Goal: Task Accomplishment & Management: Manage account settings

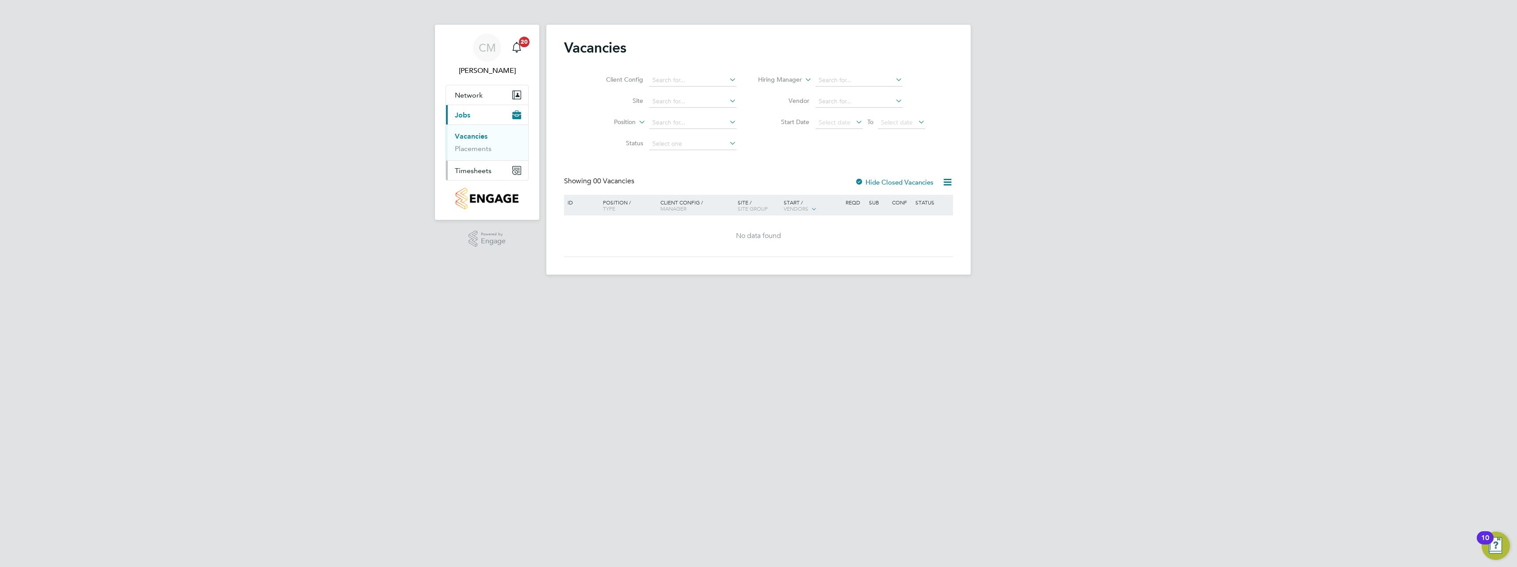
click at [470, 173] on span "Timesheets" at bounding box center [473, 171] width 37 height 8
click at [469, 156] on link "Timesheets" at bounding box center [473, 156] width 37 height 8
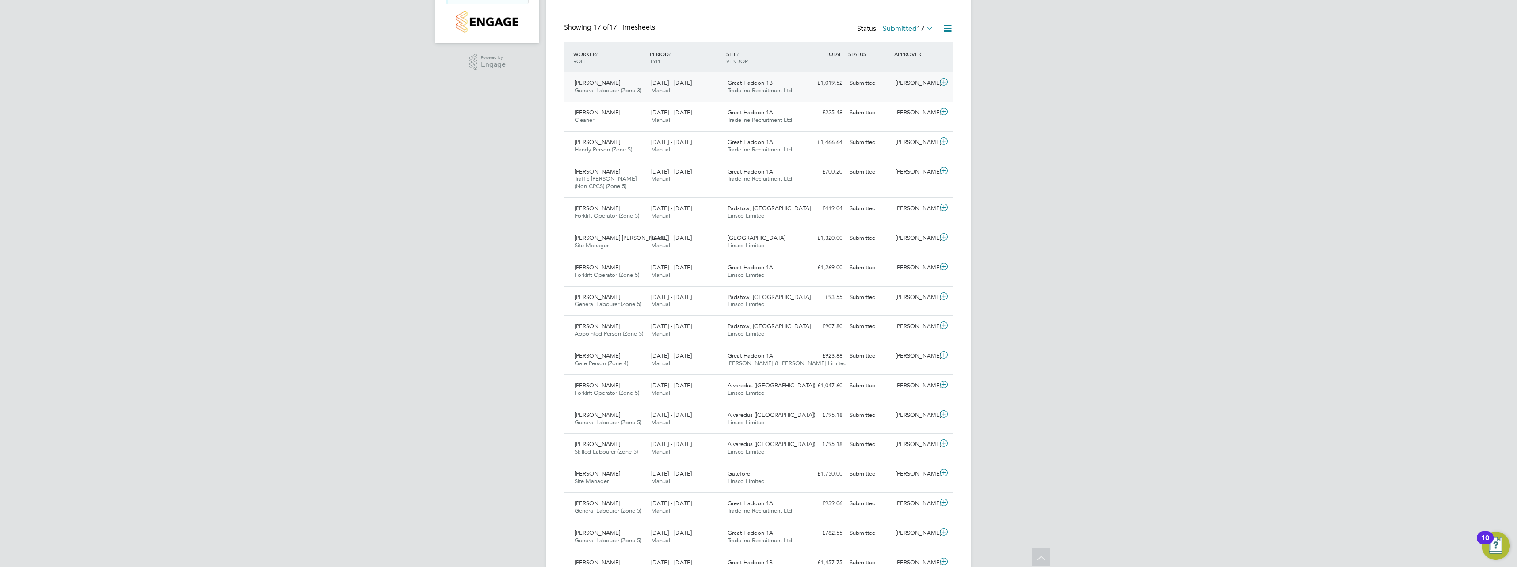
click at [939, 79] on icon at bounding box center [943, 82] width 11 height 7
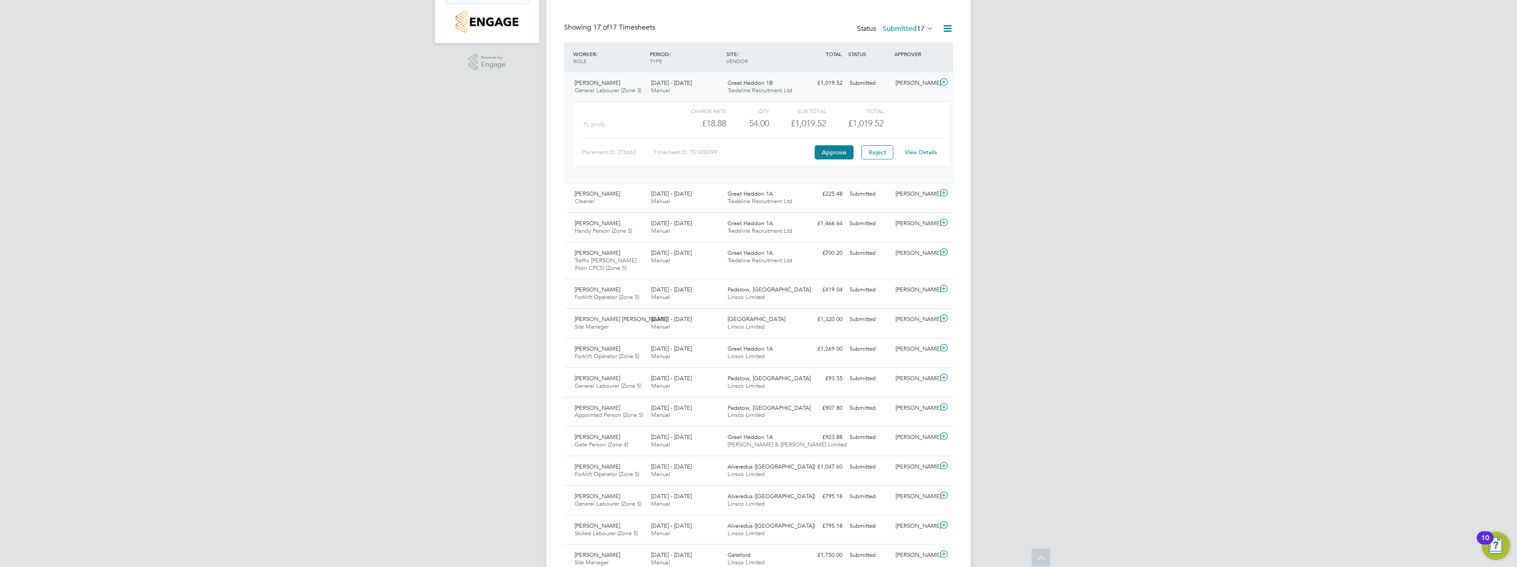
click at [927, 149] on link "View Details" at bounding box center [921, 152] width 32 height 8
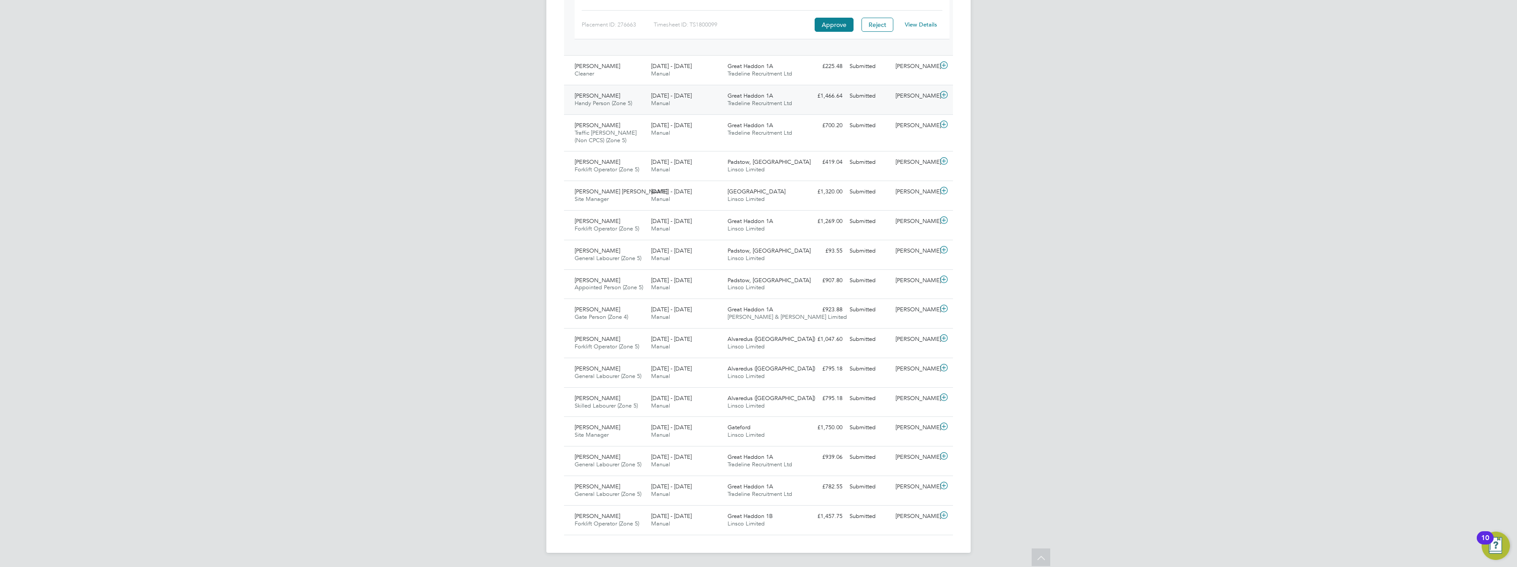
click at [945, 96] on icon at bounding box center [943, 94] width 11 height 7
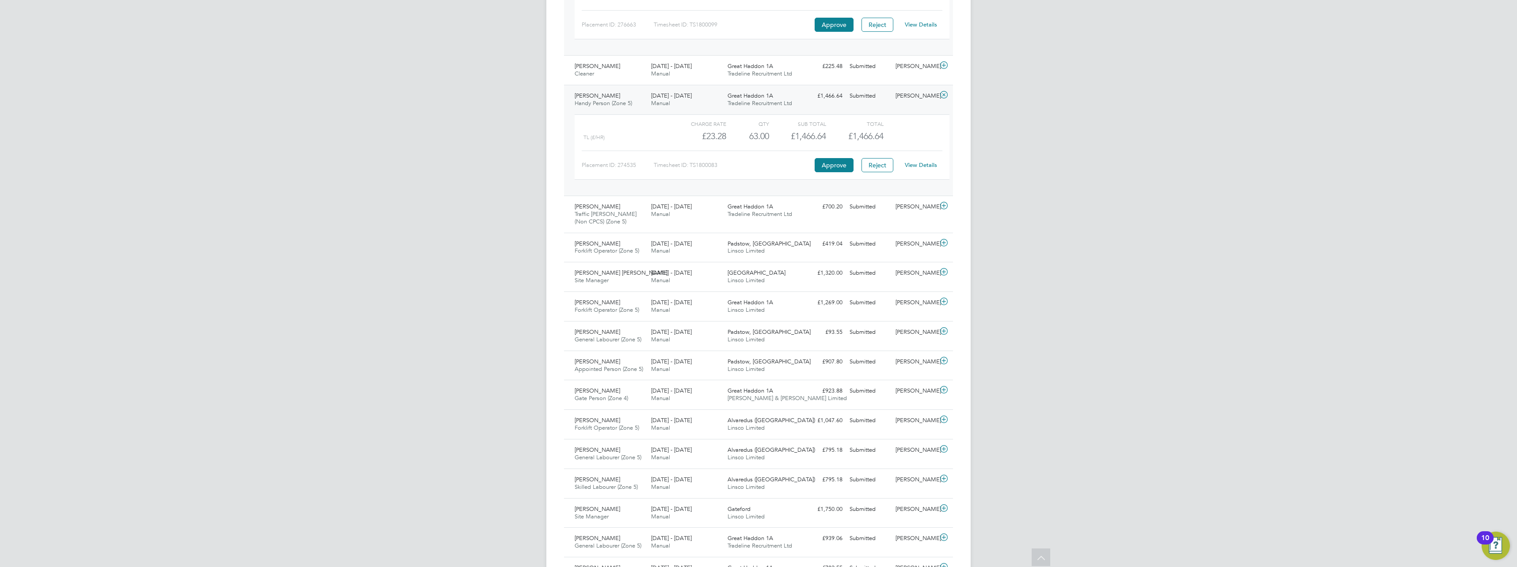
click at [919, 165] on link "View Details" at bounding box center [921, 165] width 32 height 8
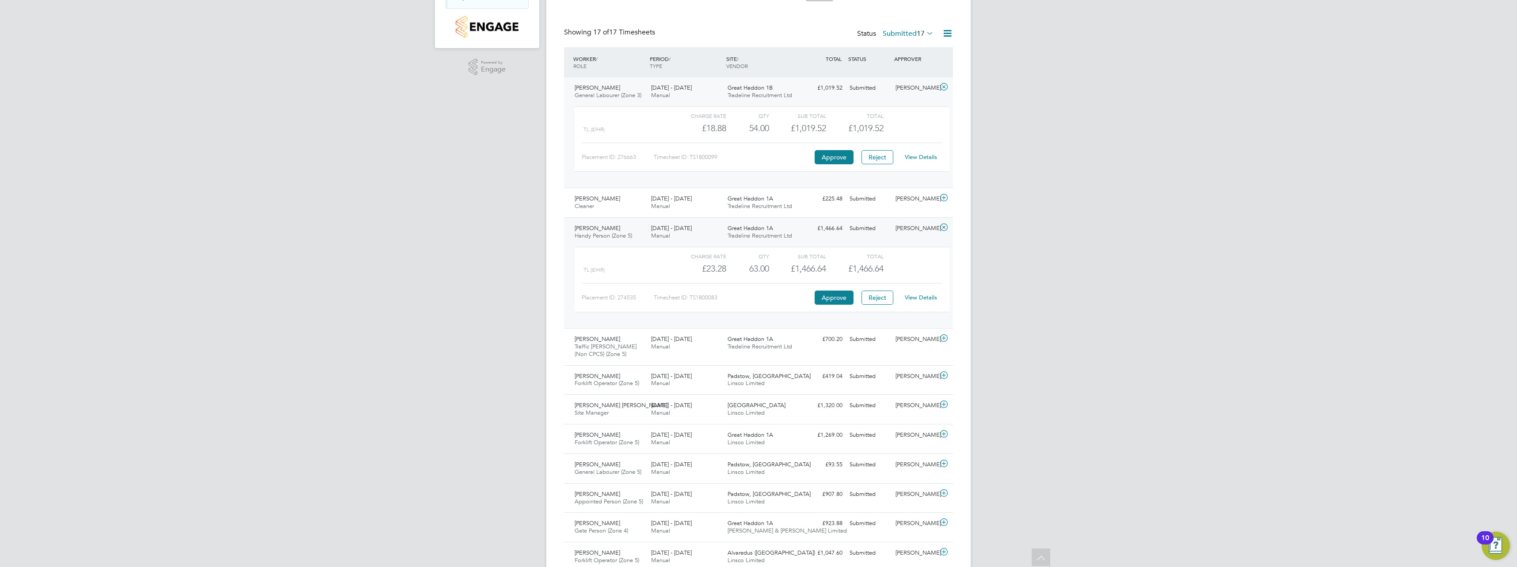
scroll to position [128, 0]
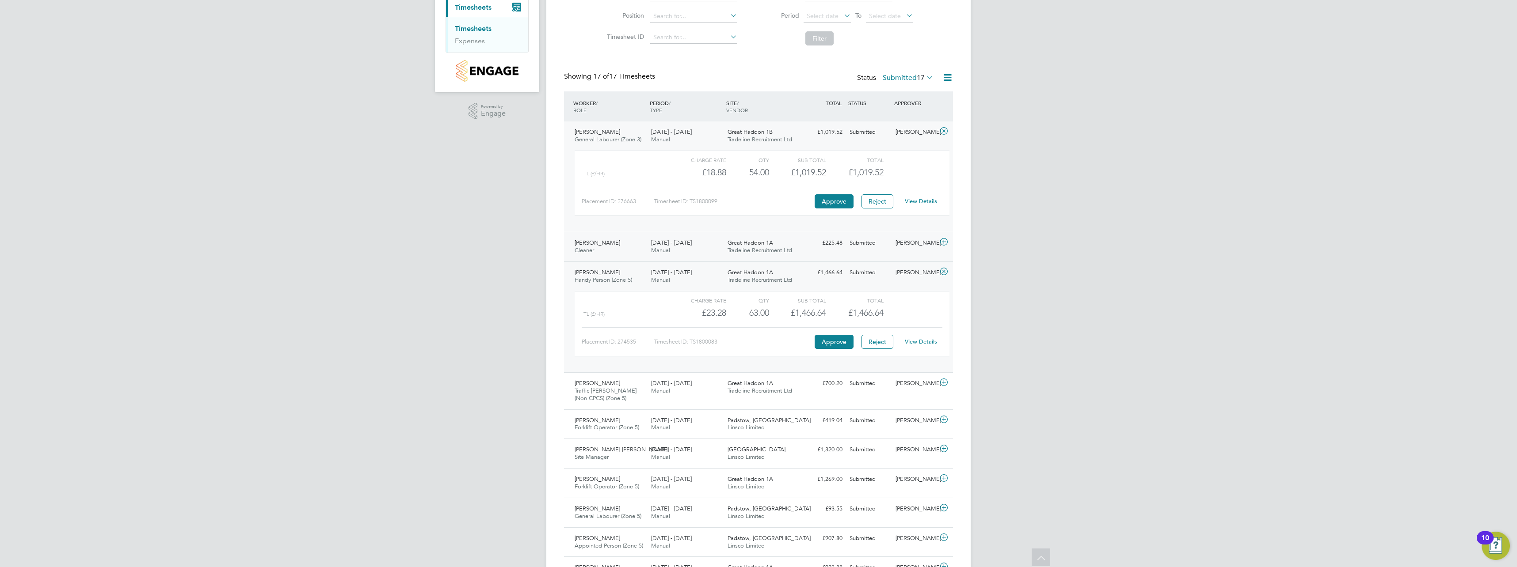
click at [773, 247] on div "Great Haddon 1A Tradeline Recruitment Ltd" at bounding box center [762, 247] width 76 height 22
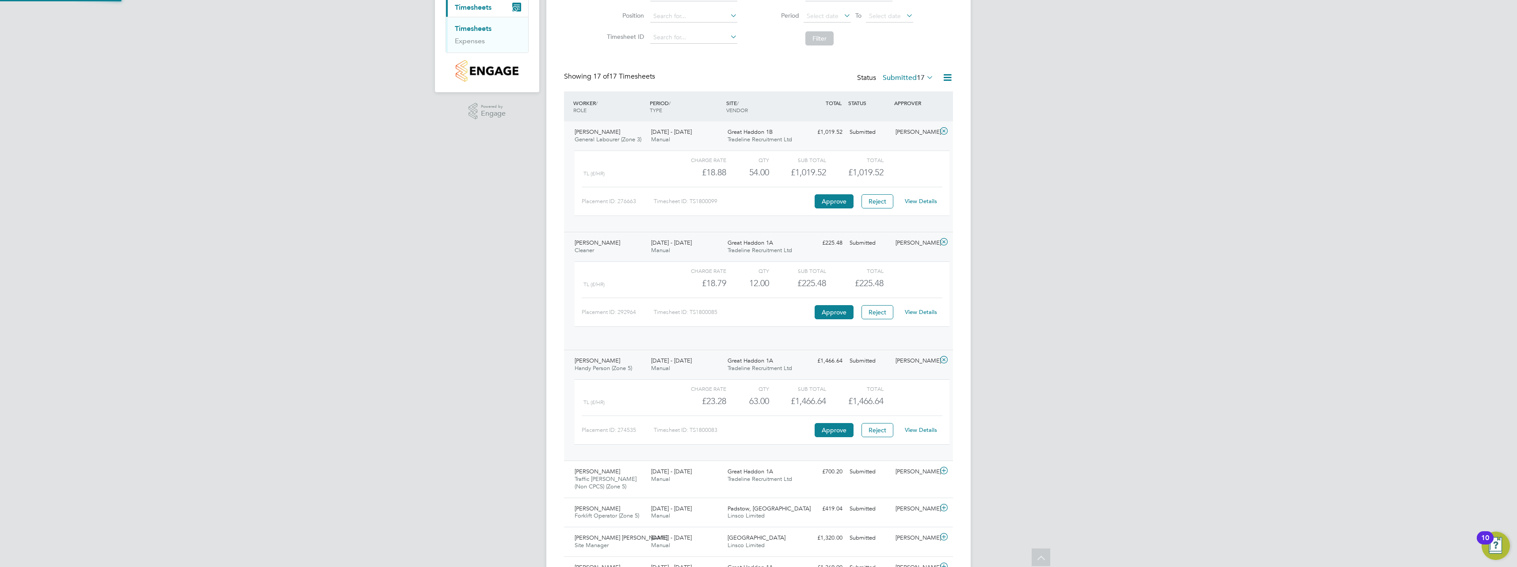
scroll to position [15, 86]
click at [919, 314] on link "View Details" at bounding box center [921, 312] width 32 height 8
click at [941, 131] on icon at bounding box center [943, 131] width 11 height 7
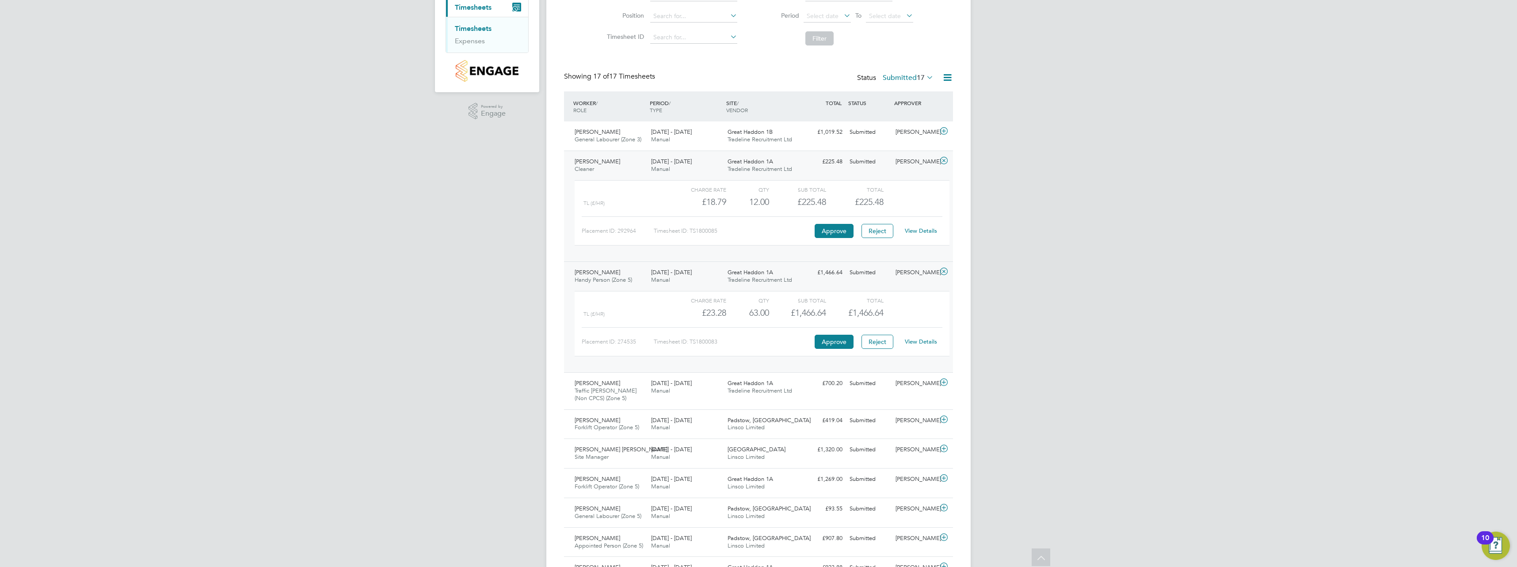
click at [944, 162] on icon at bounding box center [943, 160] width 11 height 7
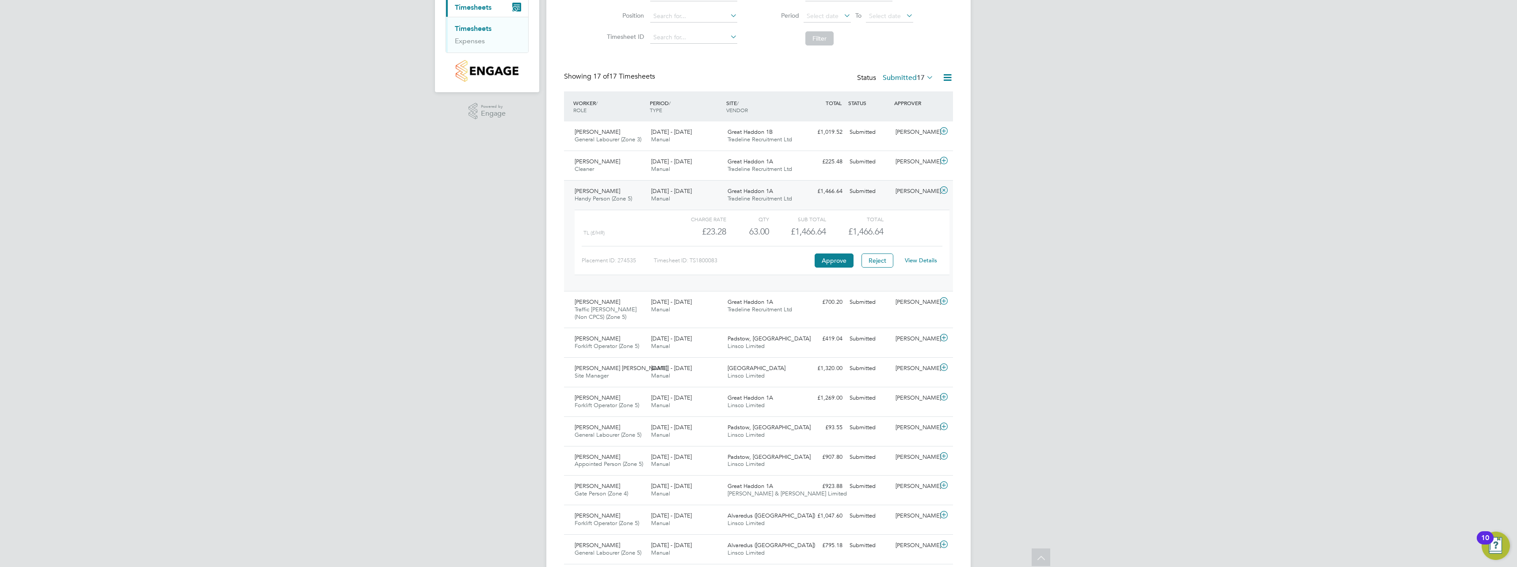
click at [943, 189] on icon at bounding box center [943, 190] width 11 height 7
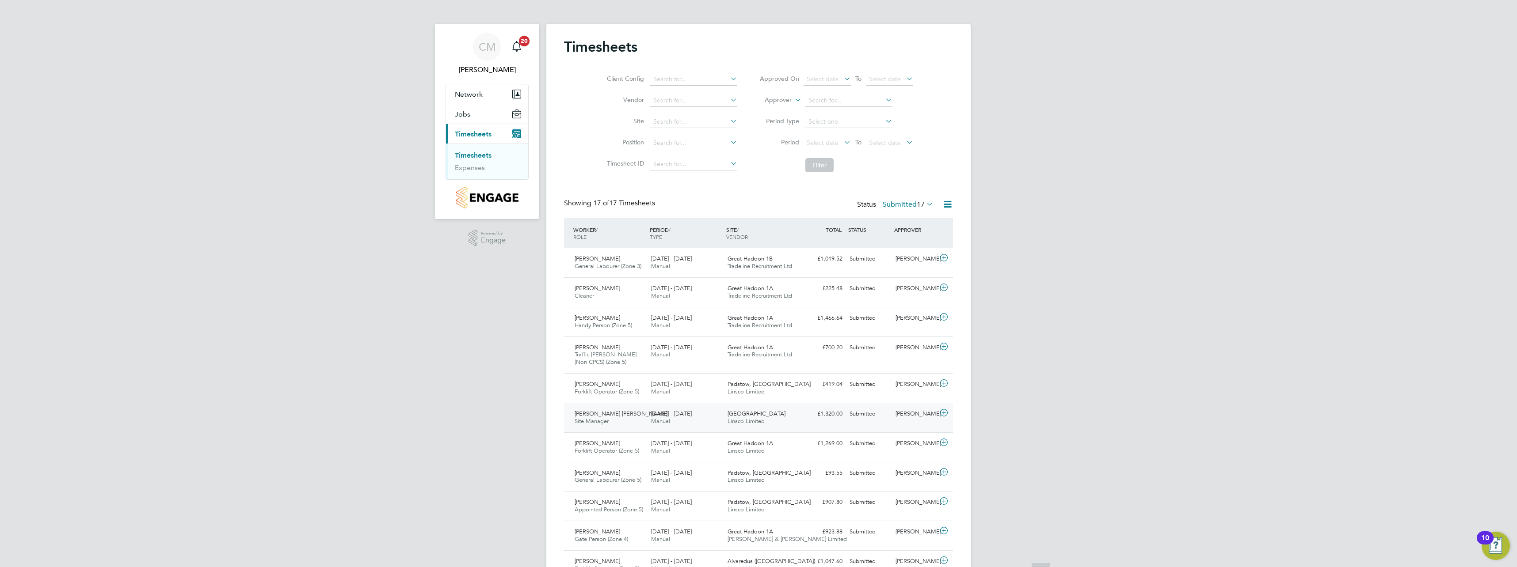
scroll to position [0, 0]
click at [472, 98] on span "Network" at bounding box center [469, 95] width 28 height 8
click at [471, 116] on link "Team Members" at bounding box center [479, 116] width 49 height 8
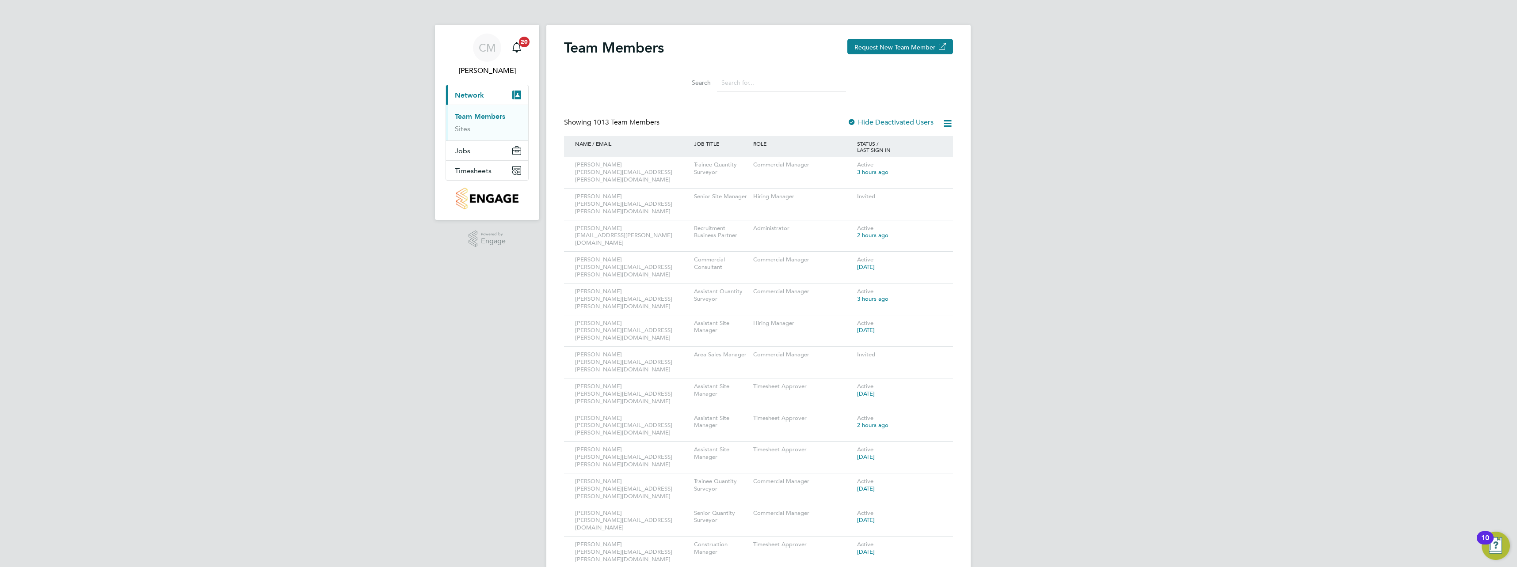
click at [755, 88] on input at bounding box center [781, 82] width 129 height 17
type input "[PERSON_NAME]"
drag, startPoint x: 660, startPoint y: 311, endPoint x: 659, endPoint y: 322, distance: 11.1
drag, startPoint x: 659, startPoint y: 322, endPoint x: 559, endPoint y: 291, distance: 105.5
click at [559, 291] on div "Team Members Request New Team Member Search [PERSON_NAME] Showing 15 Team Membe…" at bounding box center [758, 333] width 424 height 617
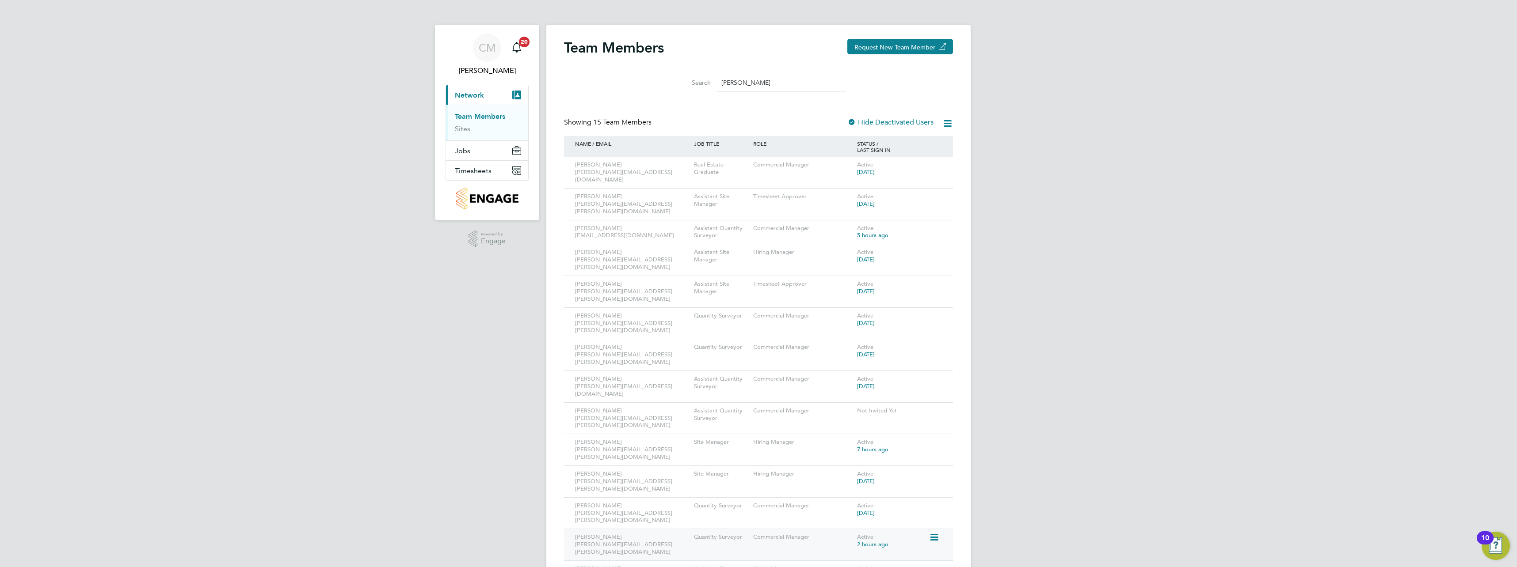
click at [936, 532] on icon at bounding box center [933, 537] width 9 height 11
click at [591, 529] on div "[PERSON_NAME] [PERSON_NAME][EMAIL_ADDRESS][PERSON_NAME][DOMAIN_NAME]" at bounding box center [632, 544] width 119 height 31
click at [461, 129] on link "Sites" at bounding box center [462, 129] width 15 height 8
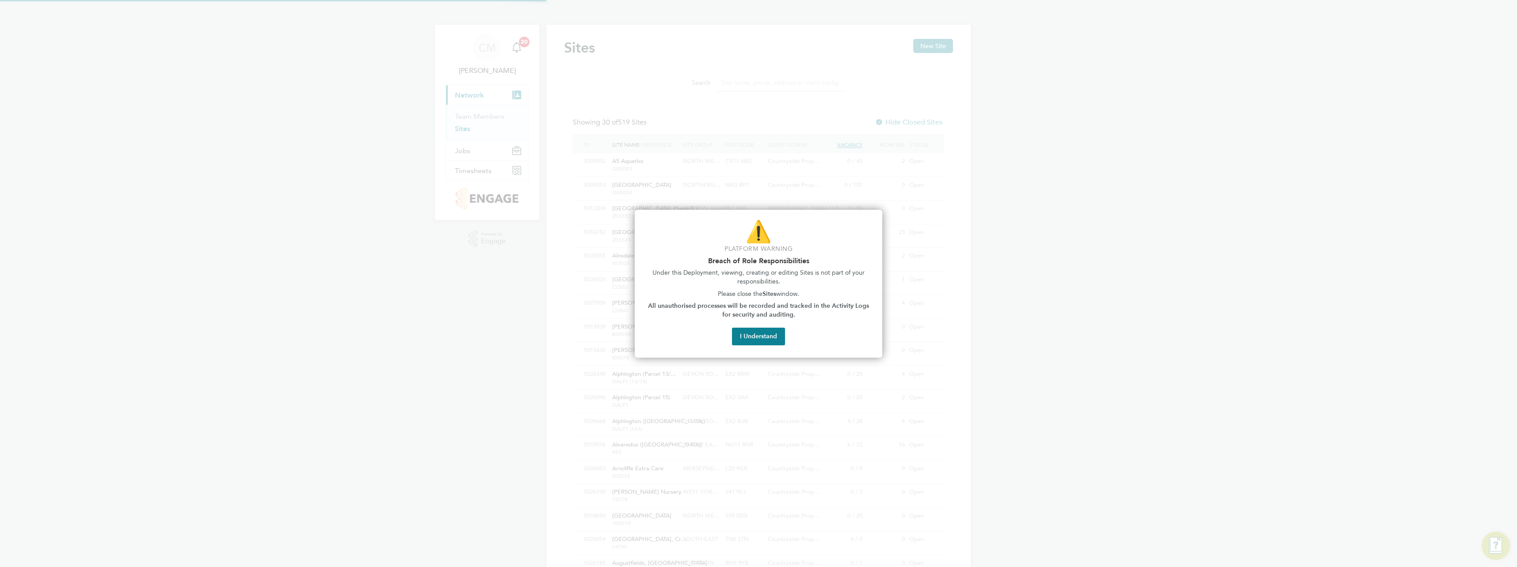
scroll to position [17, 43]
click at [770, 338] on button "I Understand" at bounding box center [758, 337] width 53 height 18
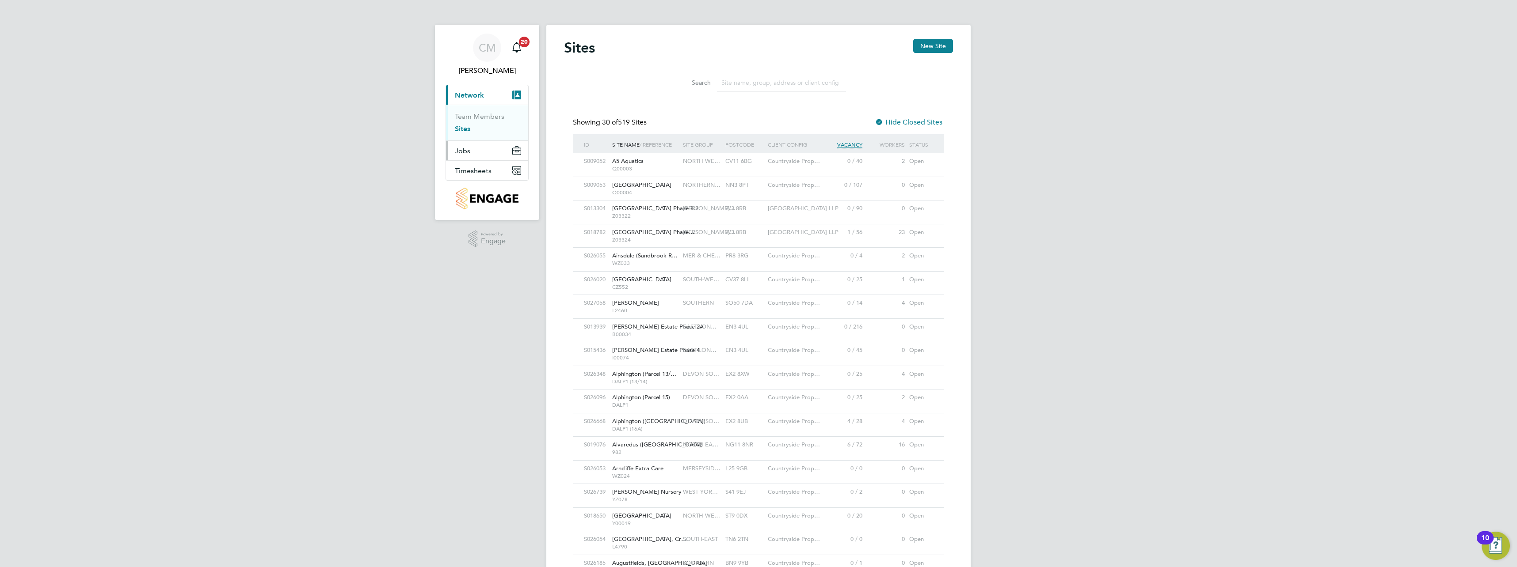
click at [466, 147] on span "Jobs" at bounding box center [462, 151] width 15 height 8
click at [467, 134] on link "Vacancies" at bounding box center [470, 136] width 31 height 8
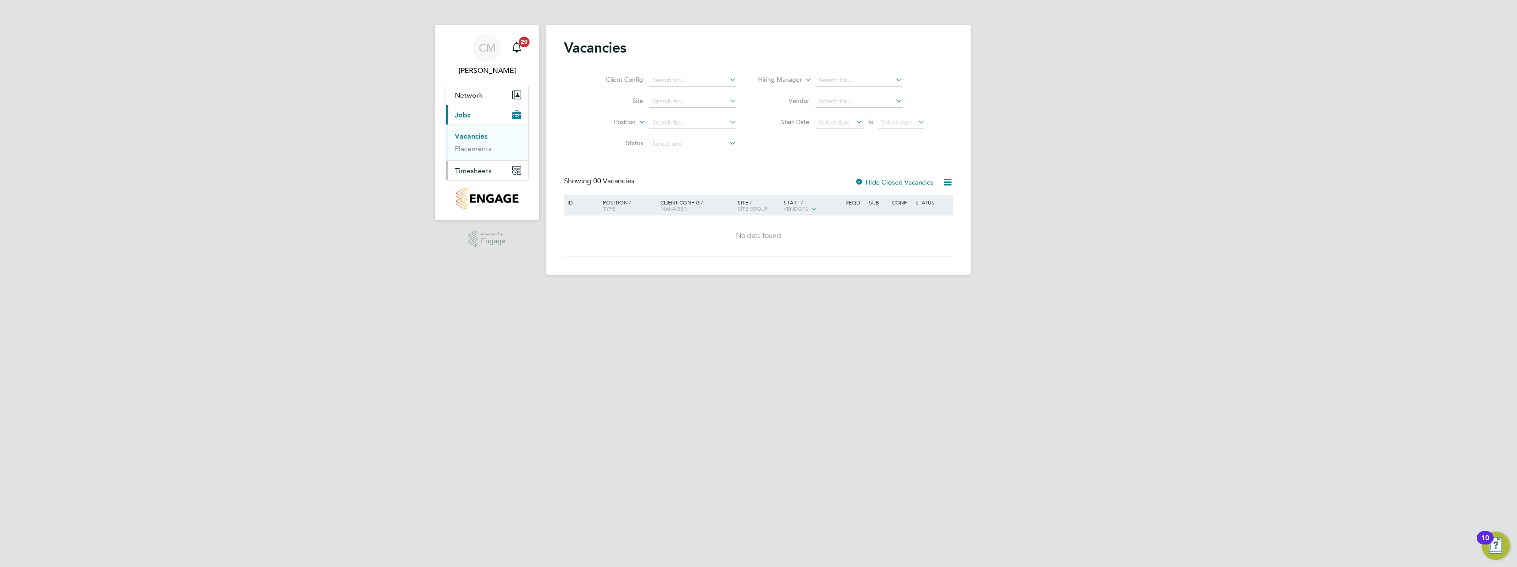
click at [475, 170] on span "Timesheets" at bounding box center [473, 171] width 37 height 8
click at [474, 157] on link "Timesheets" at bounding box center [473, 156] width 37 height 8
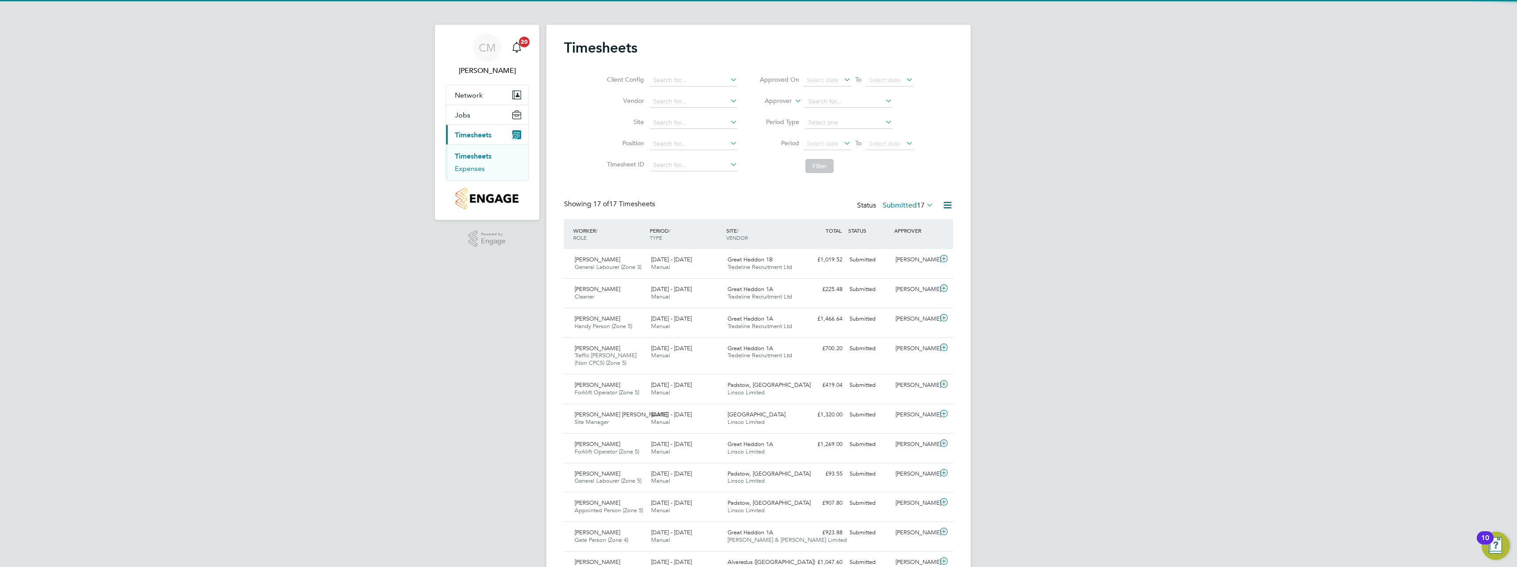
click at [474, 171] on link "Expenses" at bounding box center [470, 168] width 30 height 8
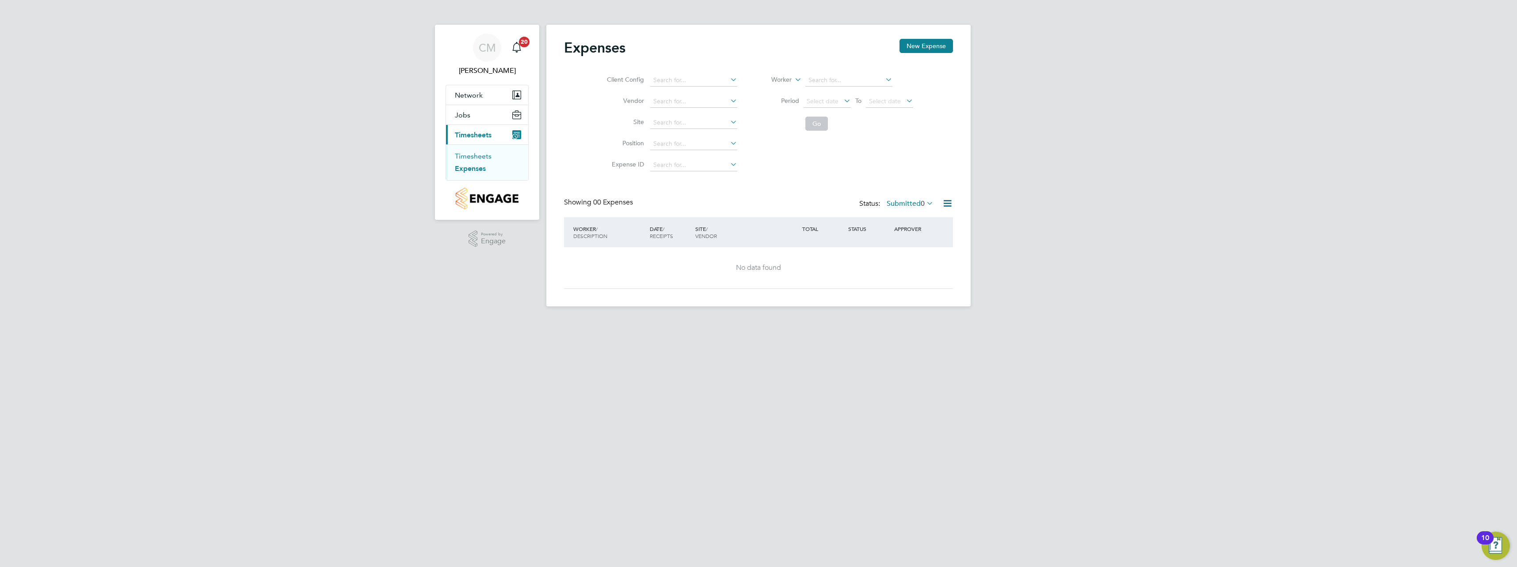
click at [475, 157] on link "Timesheets" at bounding box center [473, 156] width 37 height 8
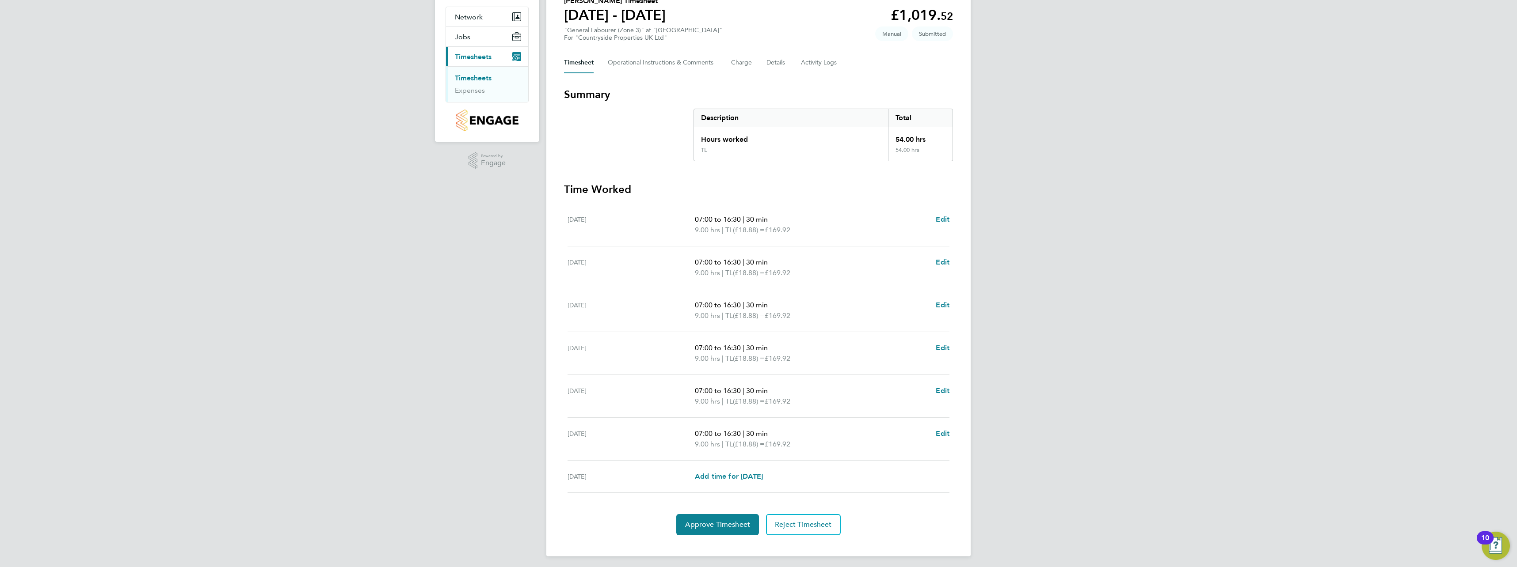
scroll to position [82, 0]
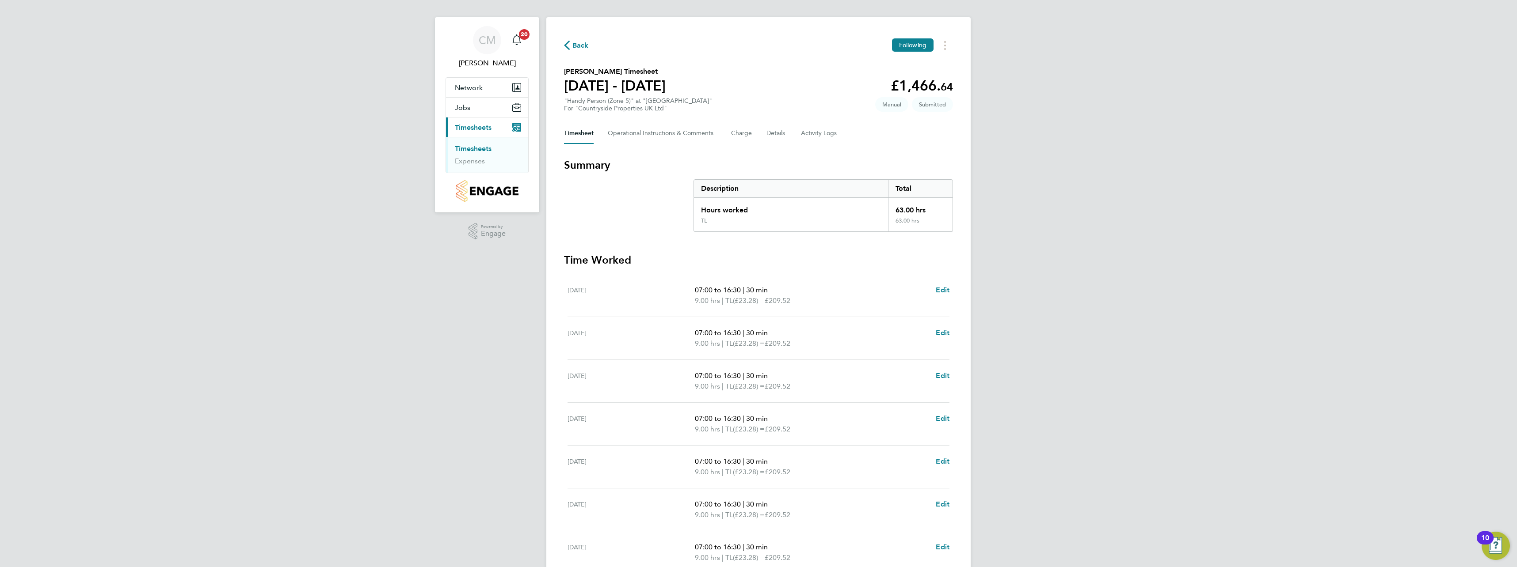
scroll to position [4, 0]
drag, startPoint x: 565, startPoint y: 74, endPoint x: 647, endPoint y: 79, distance: 81.9
click at [647, 79] on h2 "Jacek Bielski's Timesheet" at bounding box center [615, 75] width 102 height 11
copy h2 "Jacek Bielski's Timesheet"
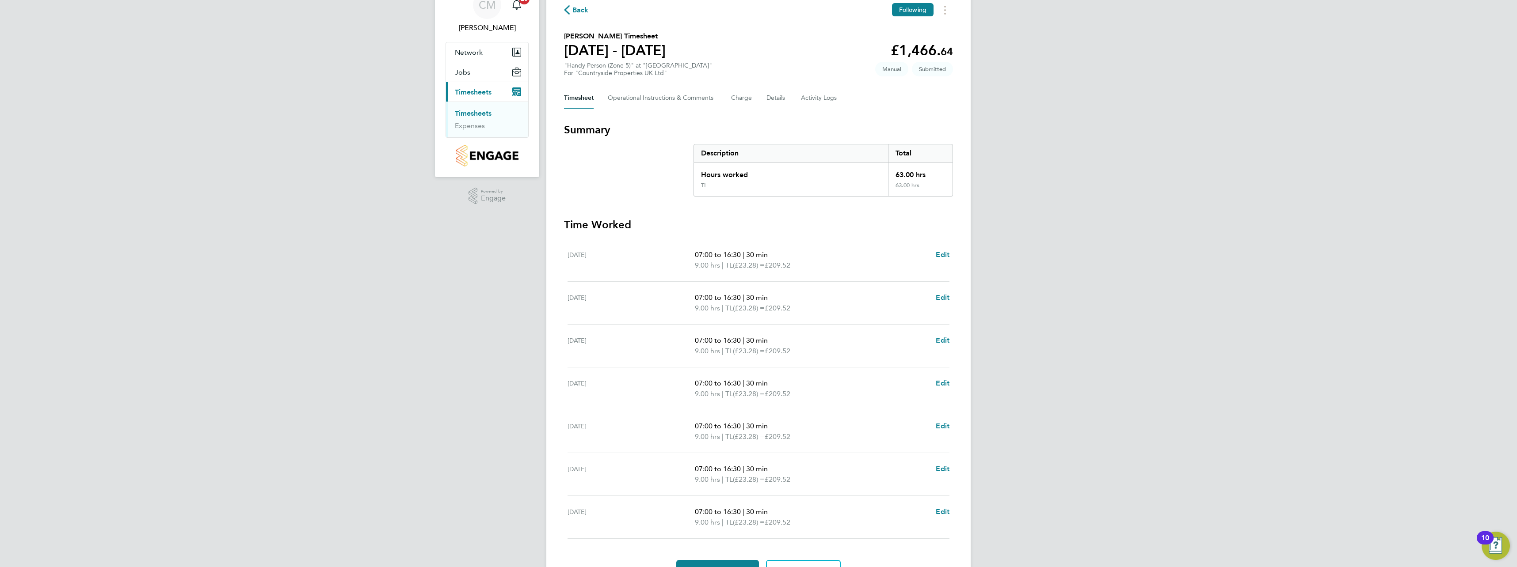
scroll to position [92, 0]
